Goal: Information Seeking & Learning: Learn about a topic

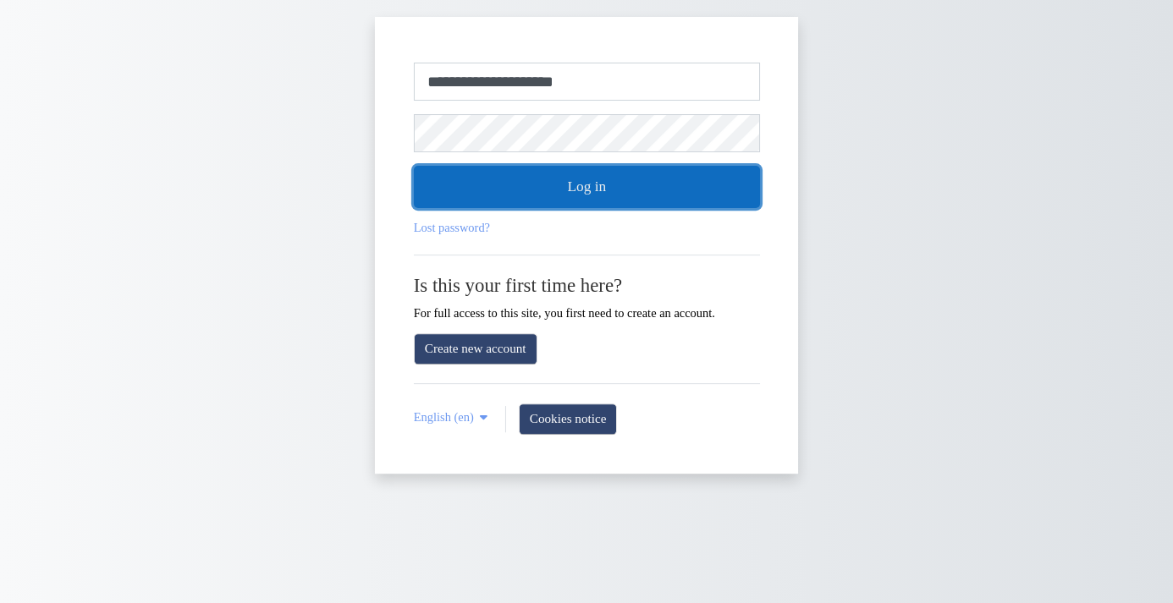
click at [614, 195] on button "Log in" at bounding box center [587, 187] width 346 height 42
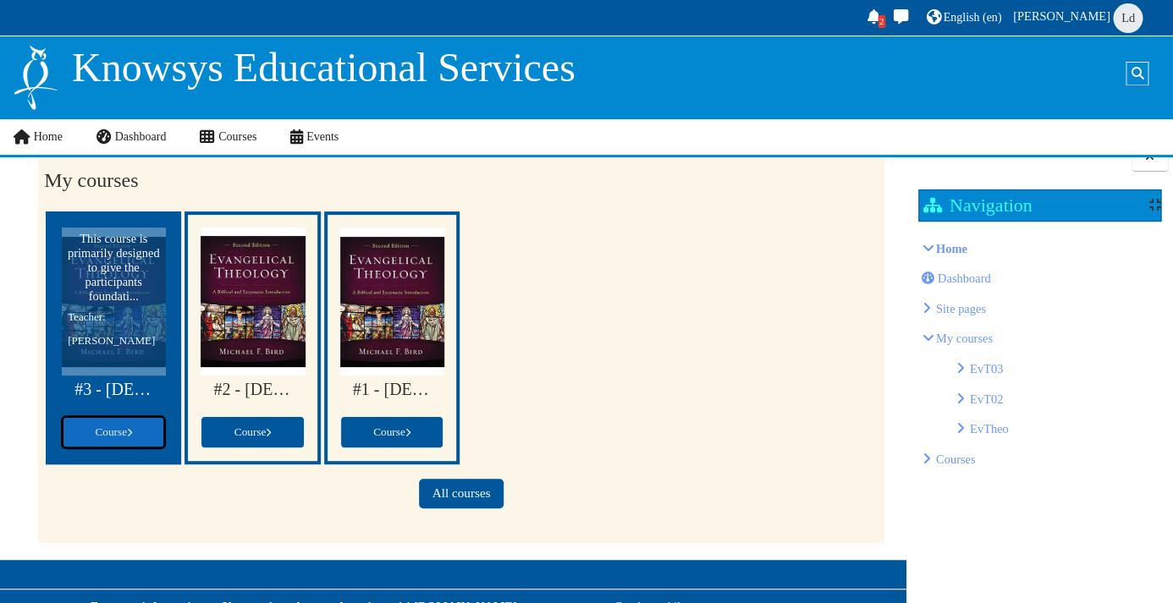
click at [113, 432] on span "Course" at bounding box center [113, 432] width 37 height 13
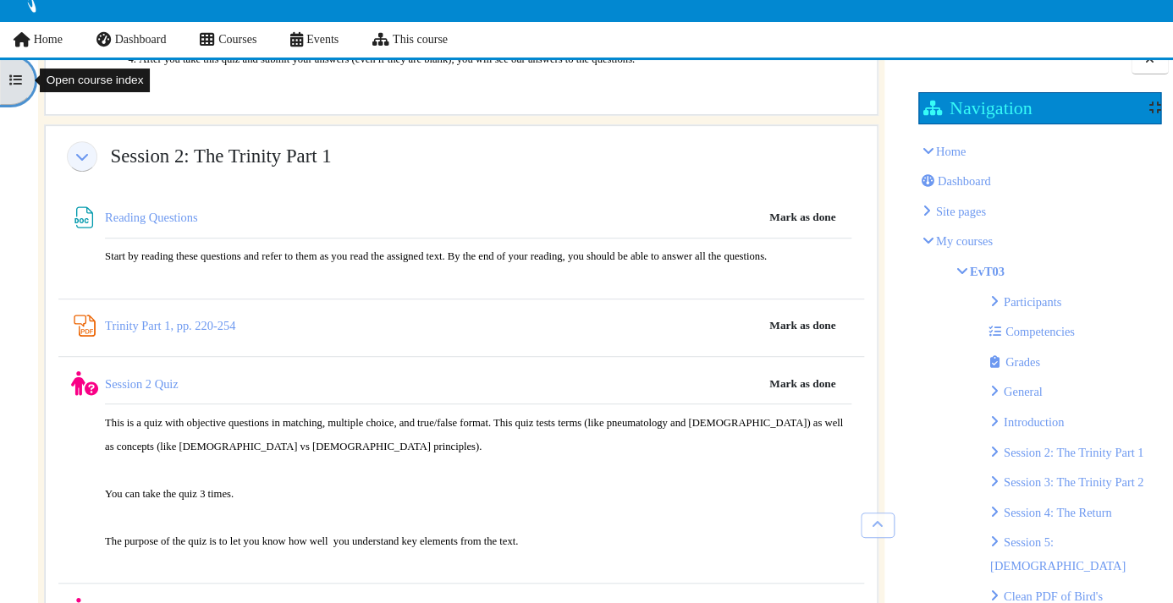
scroll to position [2587, 0]
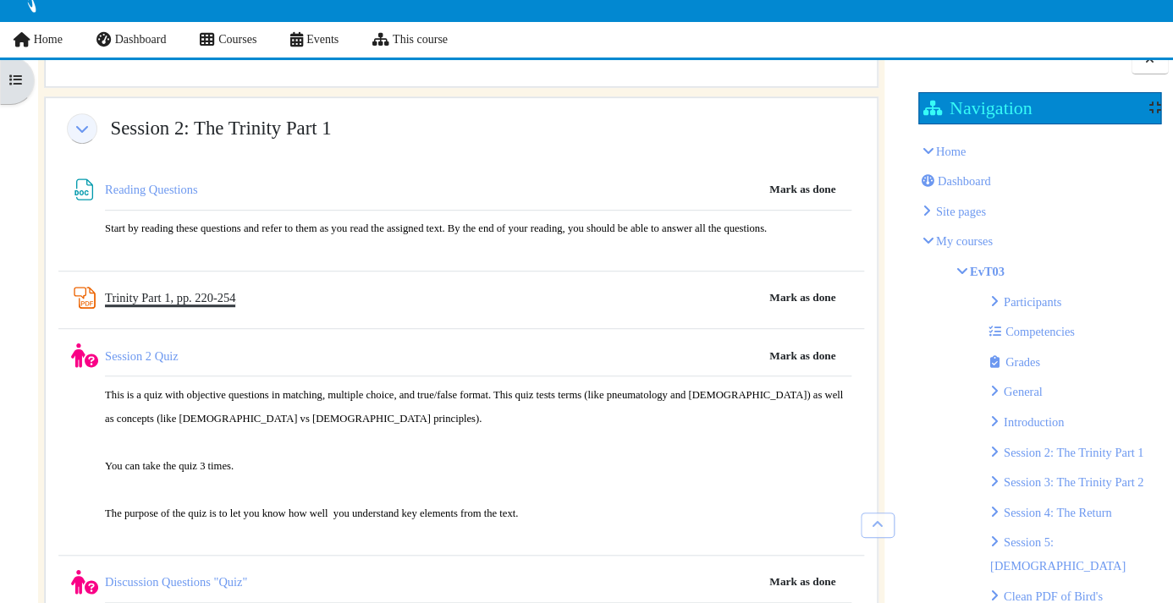
click at [180, 302] on link "Trinity Part 1, pp. 220-254 PDF Annotation" at bounding box center [170, 298] width 130 height 14
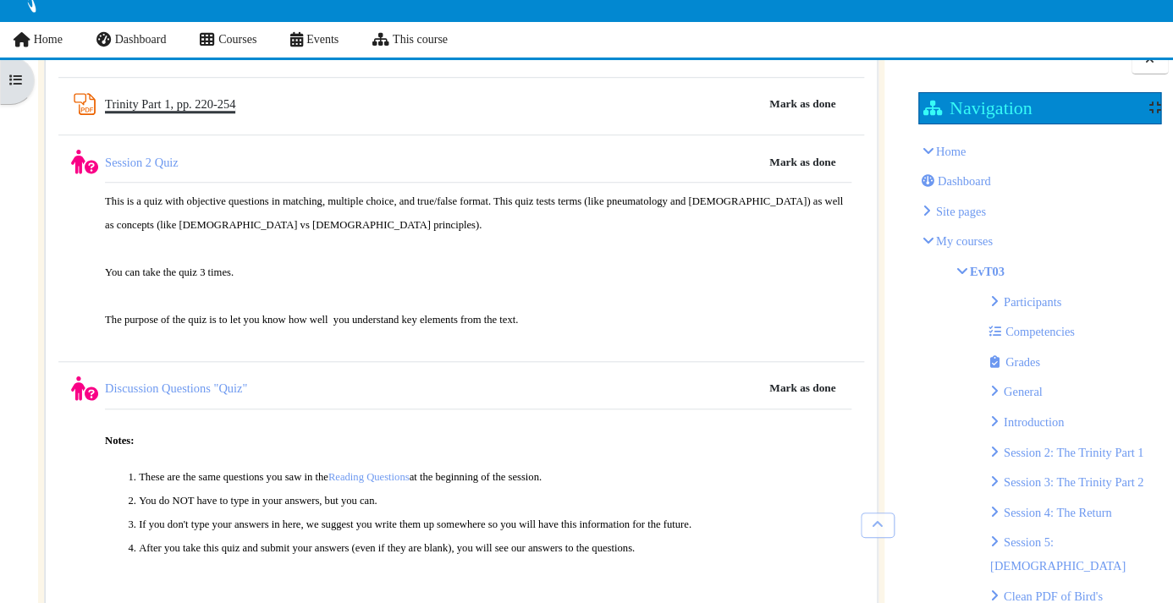
scroll to position [2833, 0]
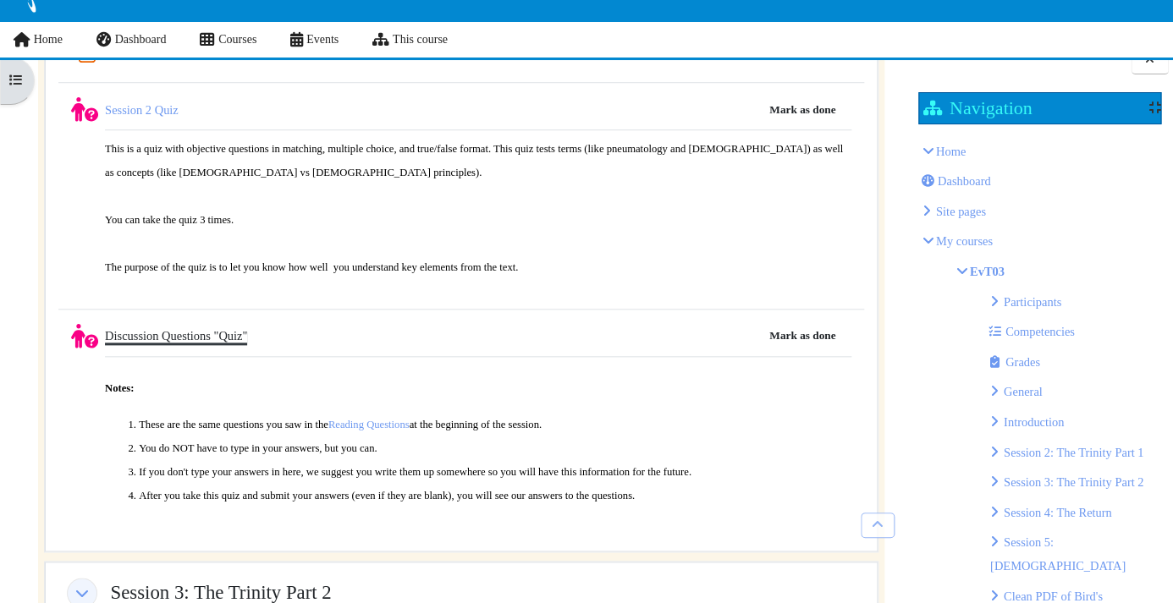
click at [229, 335] on link "Discussion Questions "Quiz"" at bounding box center [176, 336] width 142 height 14
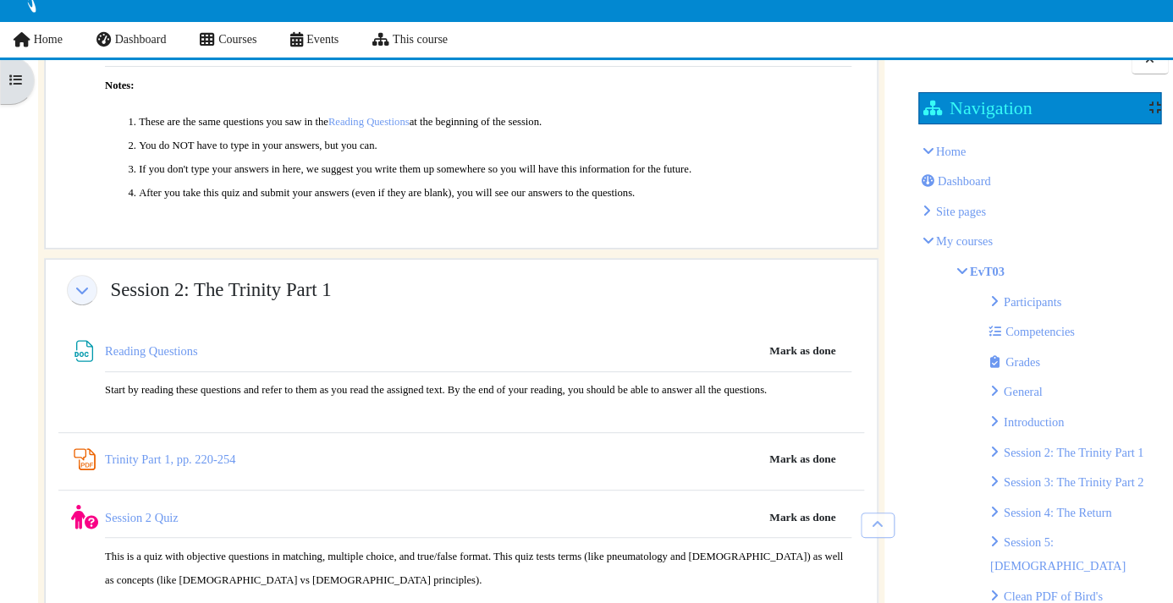
scroll to position [2373, 0]
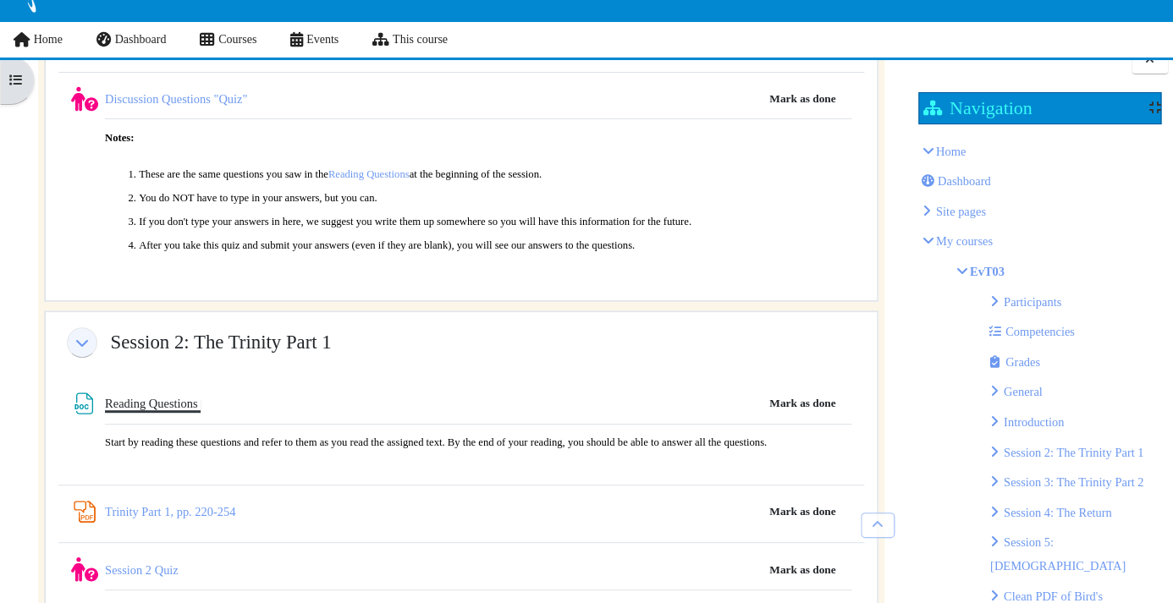
click at [186, 397] on link "Reading Questions File" at bounding box center [153, 404] width 96 height 14
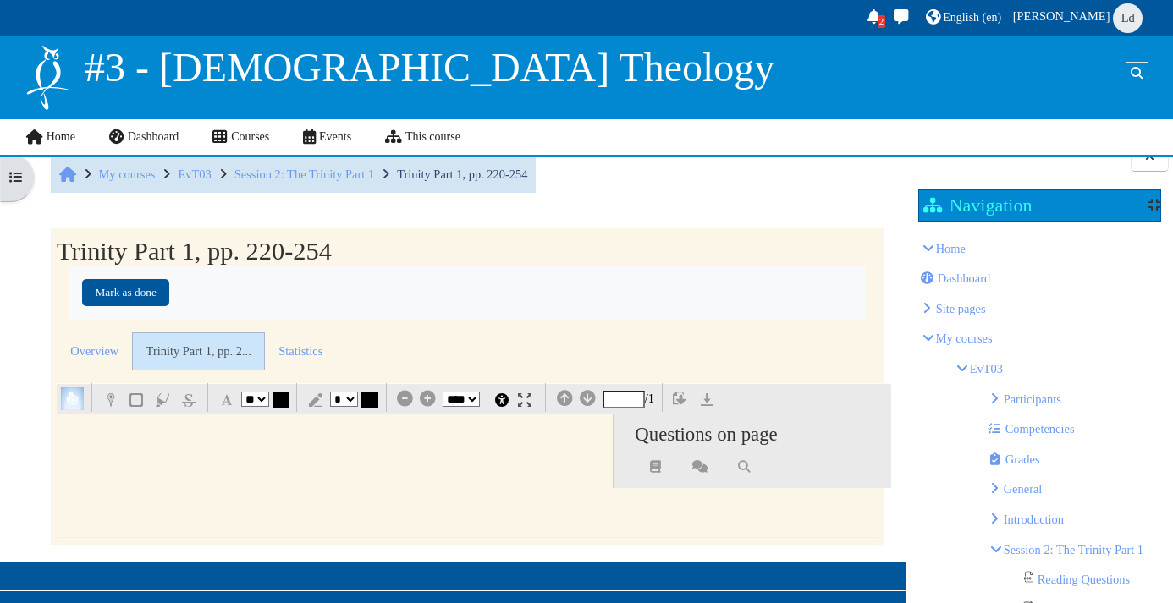
select select "**"
select select "*"
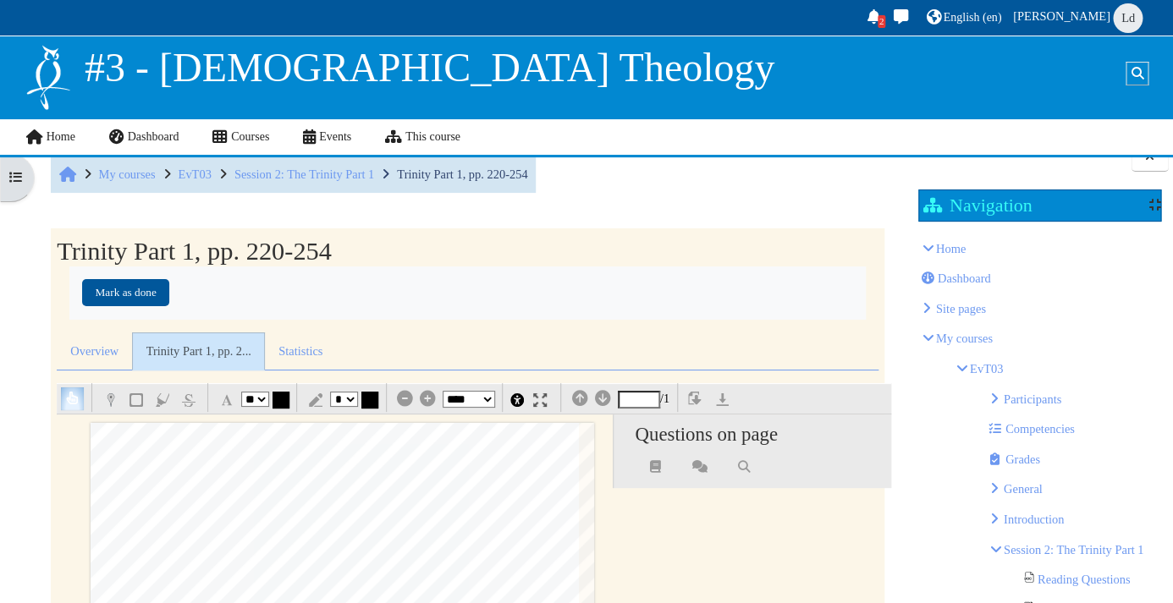
click at [704, 402] on img "button" at bounding box center [696, 400] width 16 height 16
